Goal: Task Accomplishment & Management: Manage account settings

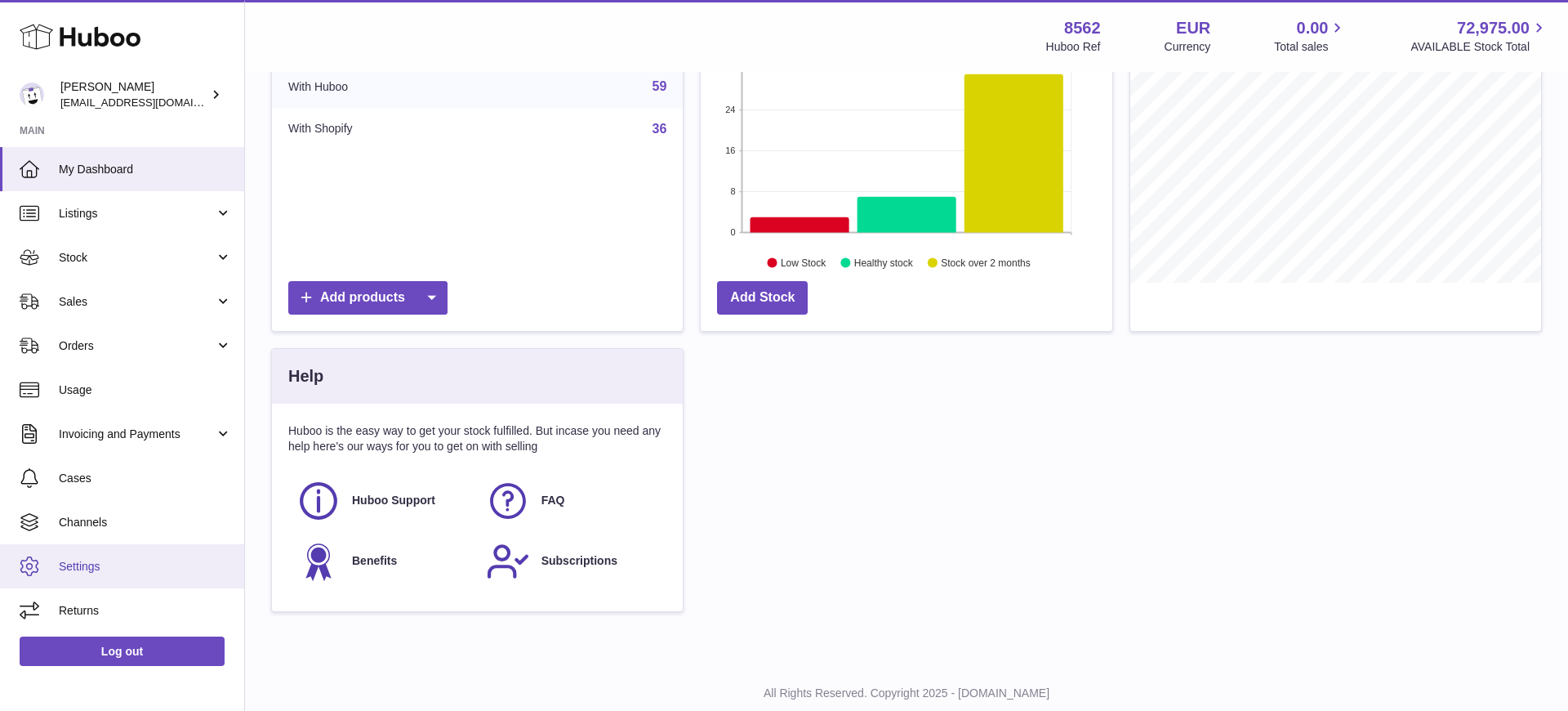
scroll to position [274, 0]
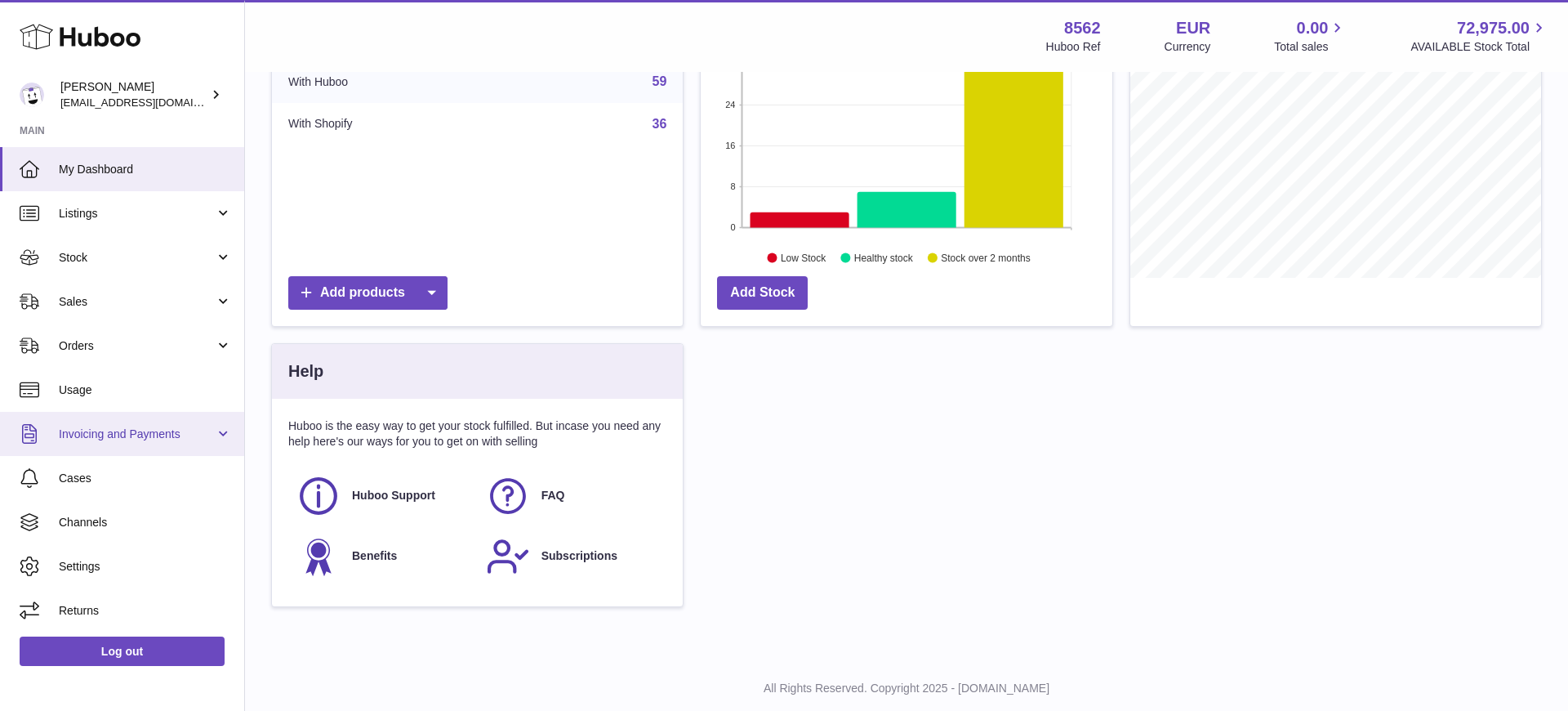
click at [103, 431] on span "Invoicing and Payments" at bounding box center [137, 434] width 156 height 15
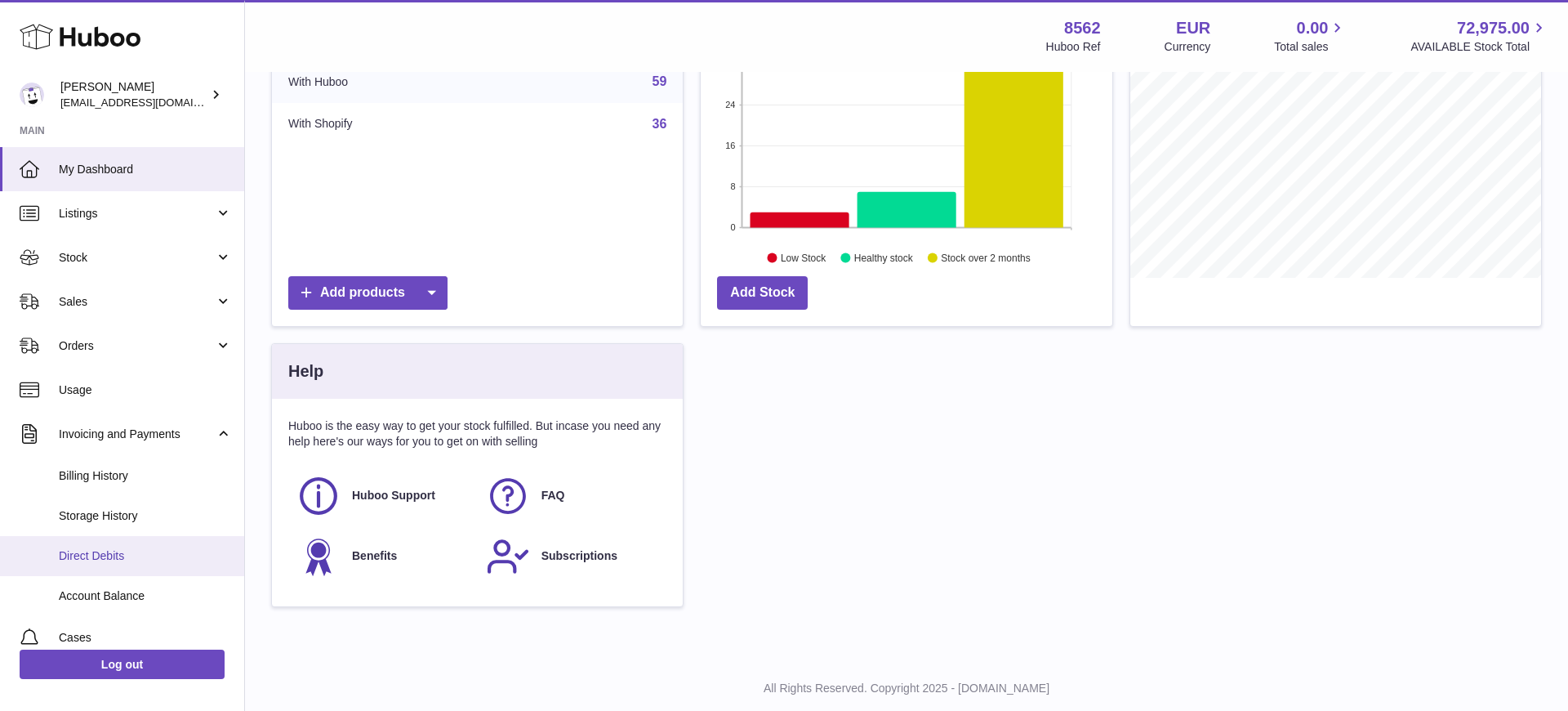
click at [119, 558] on span "Direct Debits" at bounding box center [146, 556] width 174 height 15
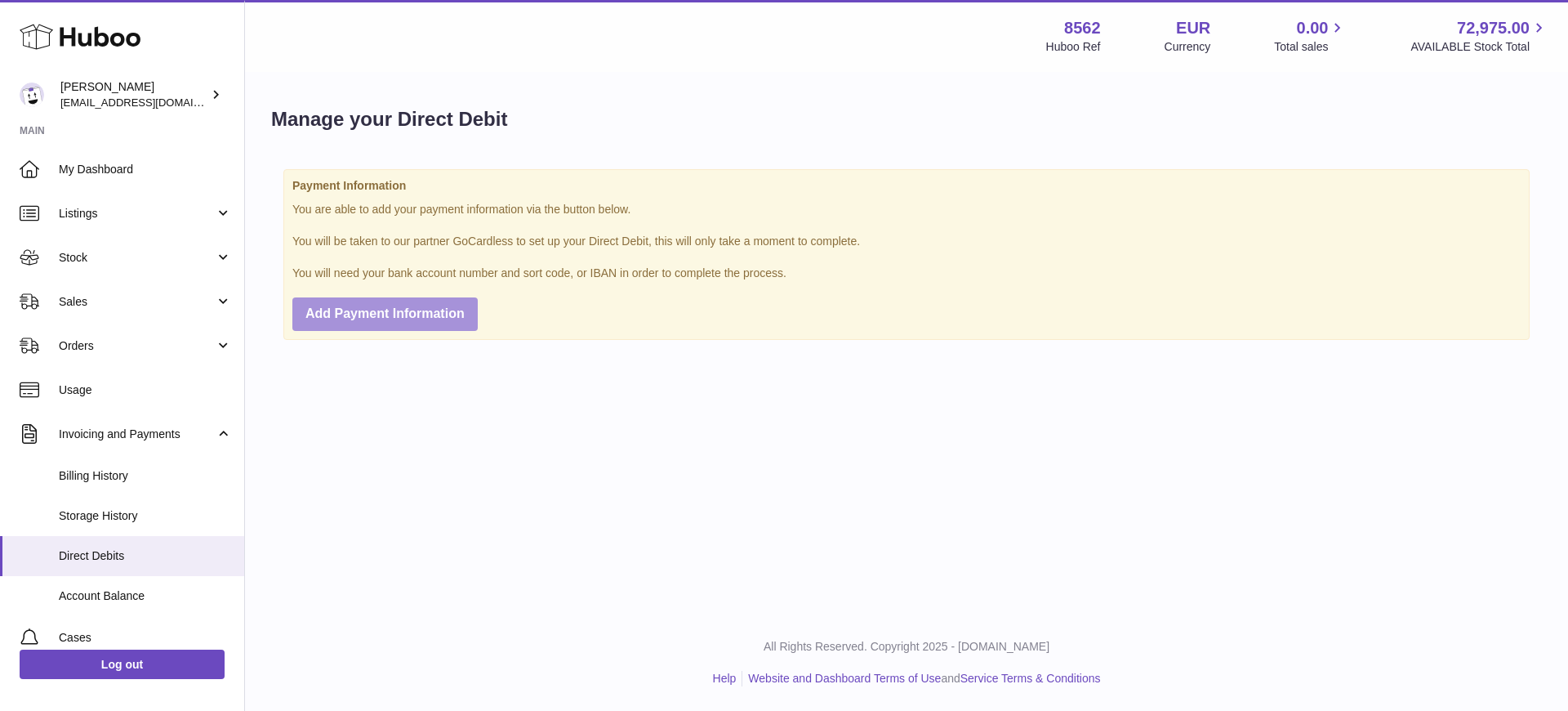
click at [392, 315] on span "Add Payment Information" at bounding box center [385, 314] width 159 height 14
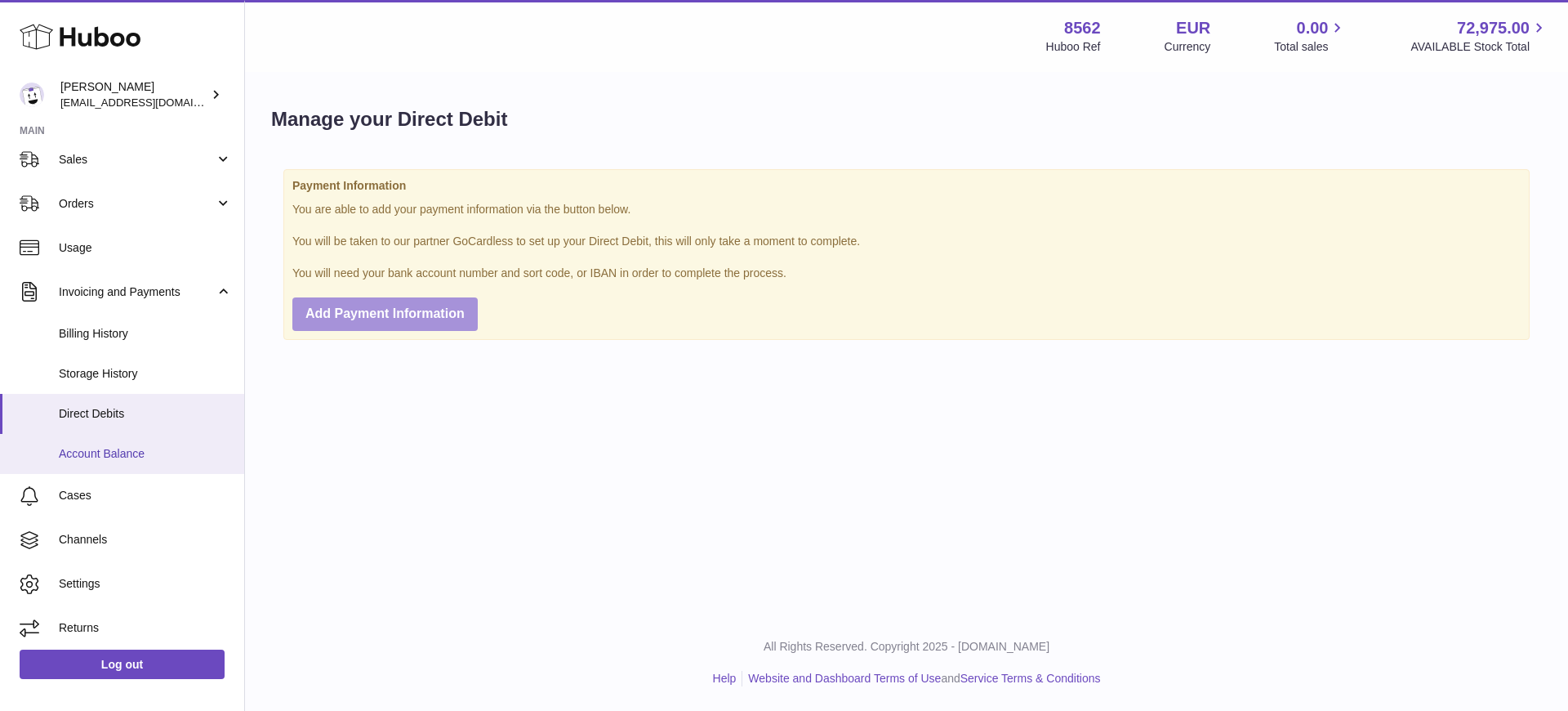
scroll to position [147, 0]
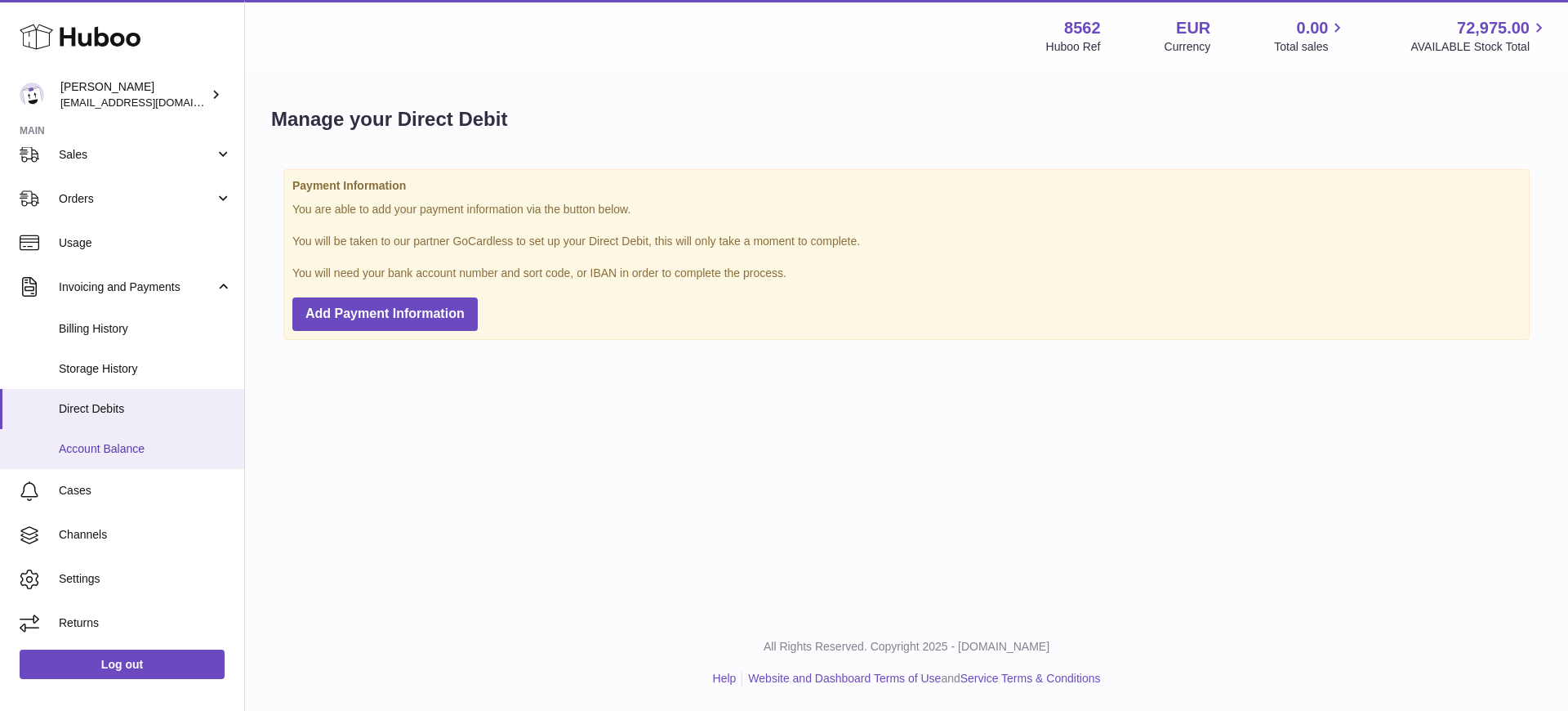
click at [157, 451] on span "Account Balance" at bounding box center [146, 449] width 174 height 15
